Goal: Find contact information: Find contact information

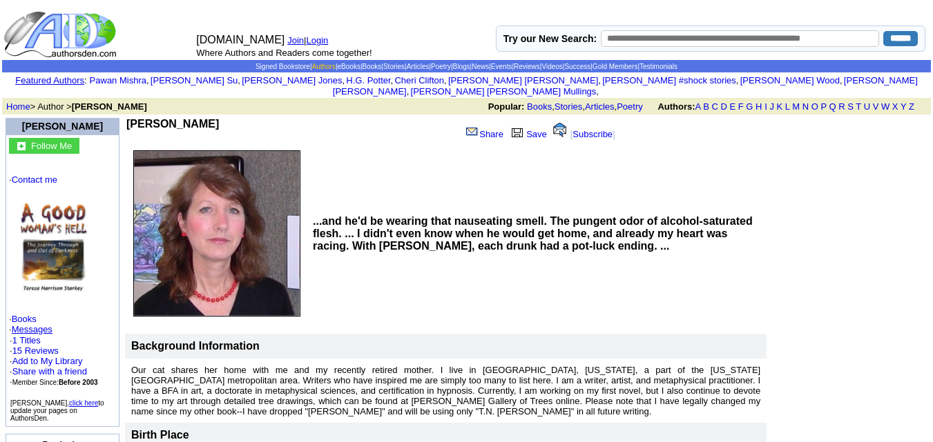
click at [311, 64] on link "Authors" at bounding box center [322, 67] width 23 height 8
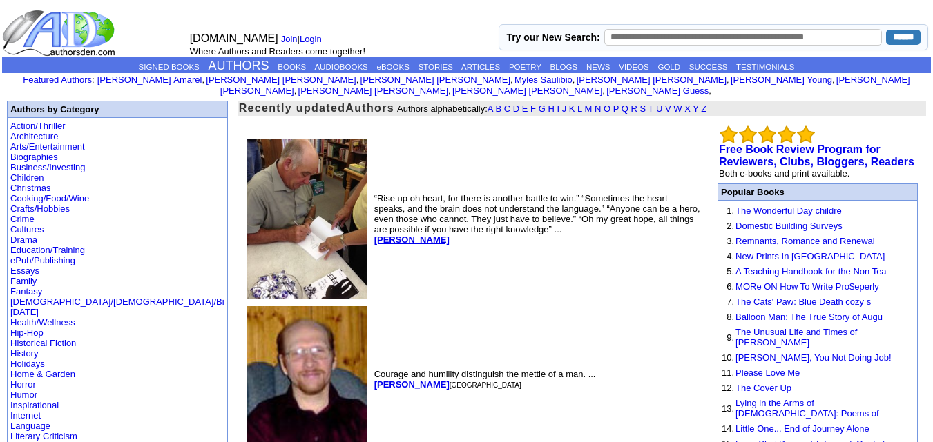
click at [374, 235] on b "T. Cline" at bounding box center [411, 240] width 75 height 10
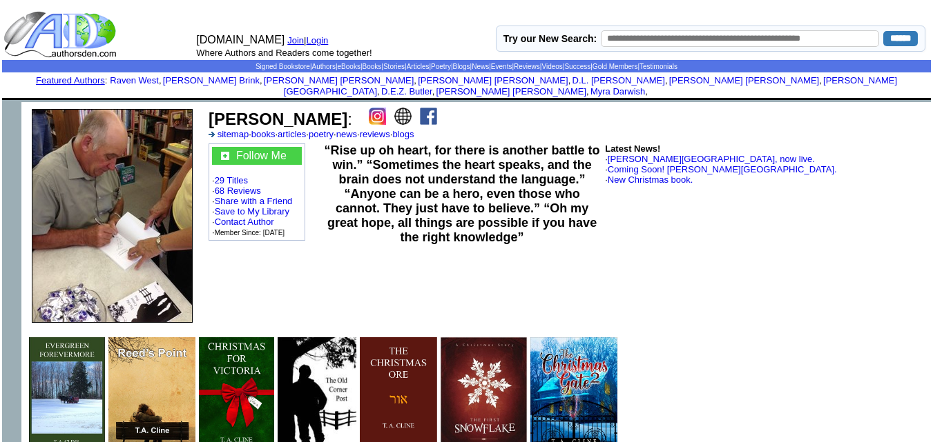
click at [420, 109] on img at bounding box center [428, 116] width 17 height 17
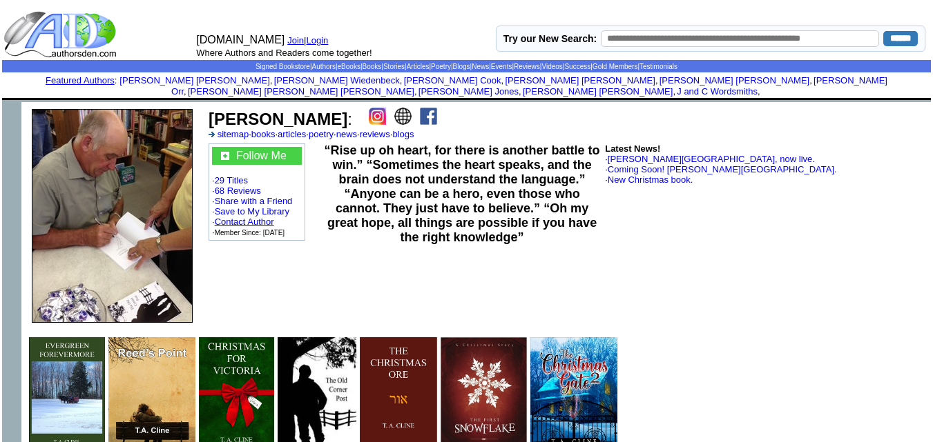
click at [268, 217] on link "Contact Author" at bounding box center [244, 222] width 59 height 10
